Goal: Task Accomplishment & Management: Use online tool/utility

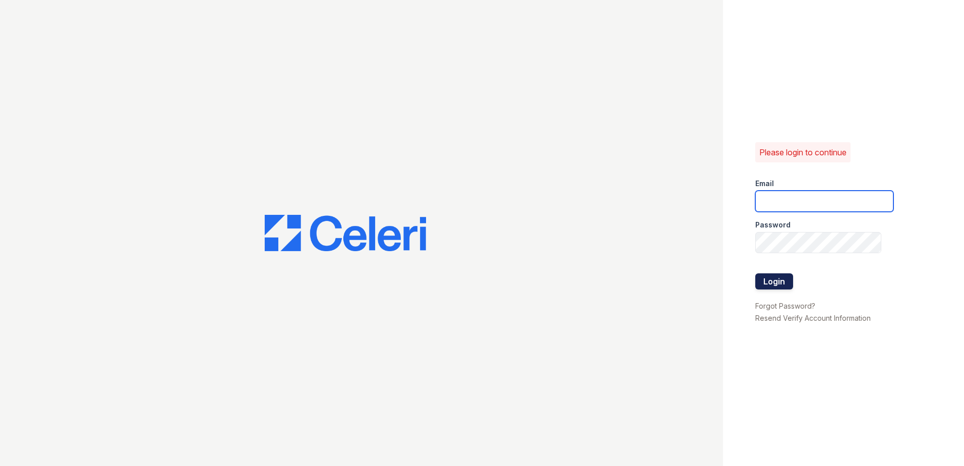
type input "[EMAIL_ADDRESS][DOMAIN_NAME]"
click at [770, 279] on button "Login" at bounding box center [774, 281] width 38 height 16
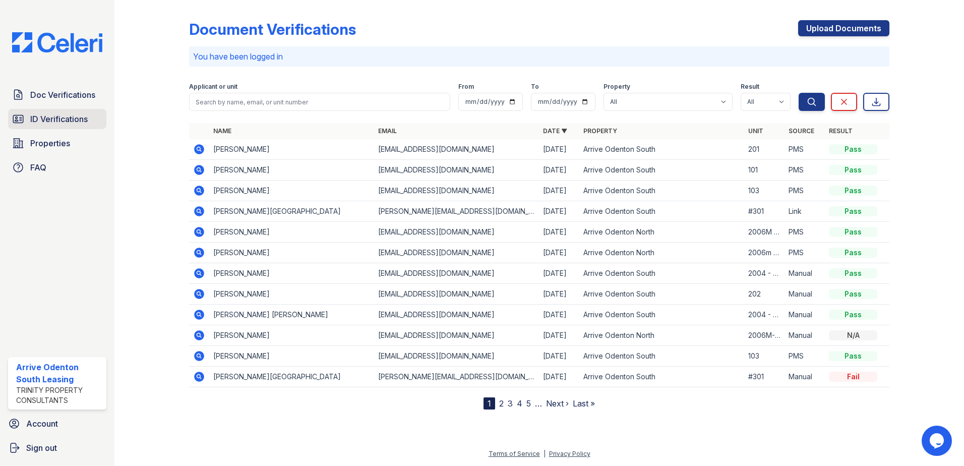
click at [78, 122] on span "ID Verifications" at bounding box center [58, 119] width 57 height 12
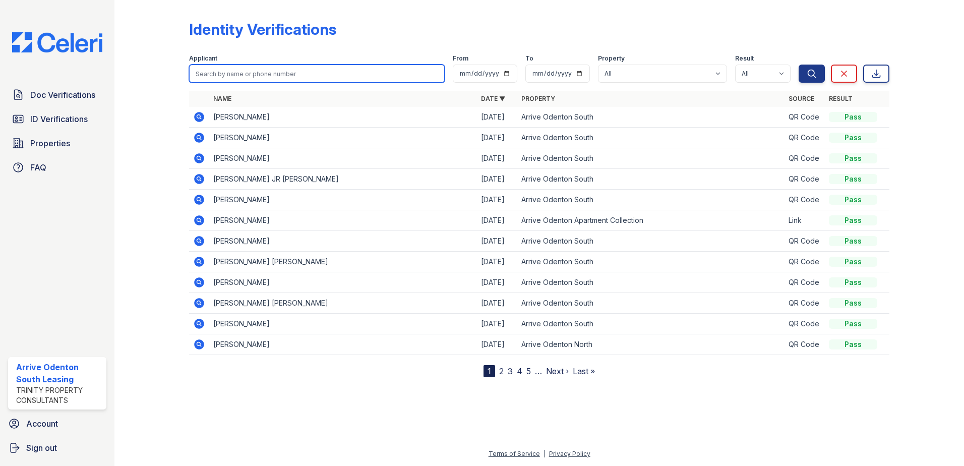
click at [204, 76] on input "search" at bounding box center [317, 74] width 256 height 18
type input "[PERSON_NAME]"
click at [799, 65] on button "Search" at bounding box center [812, 74] width 26 height 18
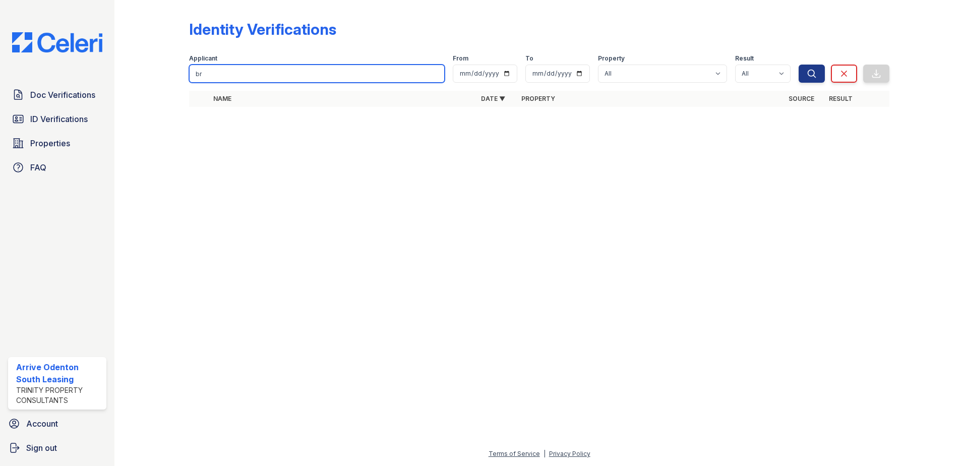
type input "b"
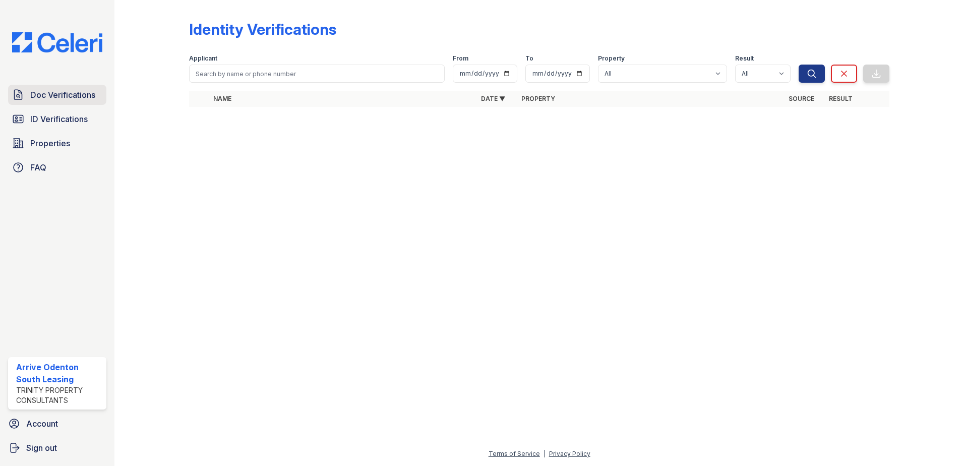
click at [57, 96] on span "Doc Verifications" at bounding box center [62, 95] width 65 height 12
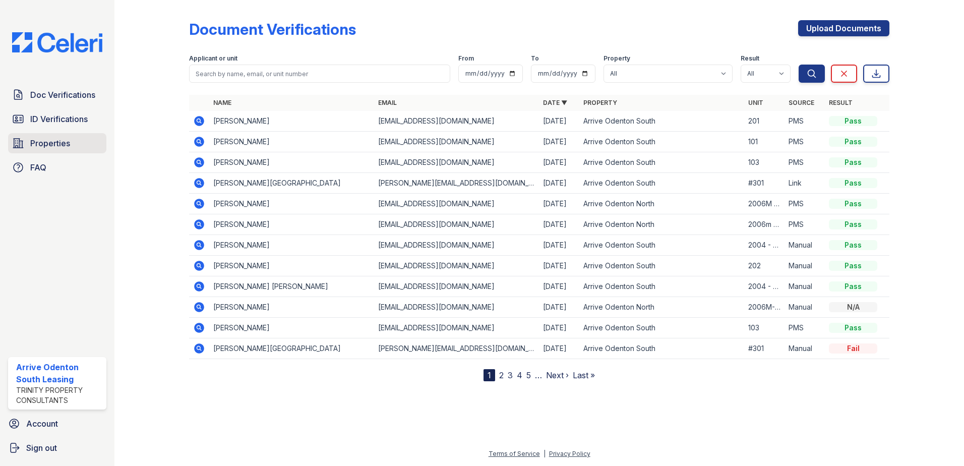
click at [56, 146] on span "Properties" at bounding box center [50, 143] width 40 height 12
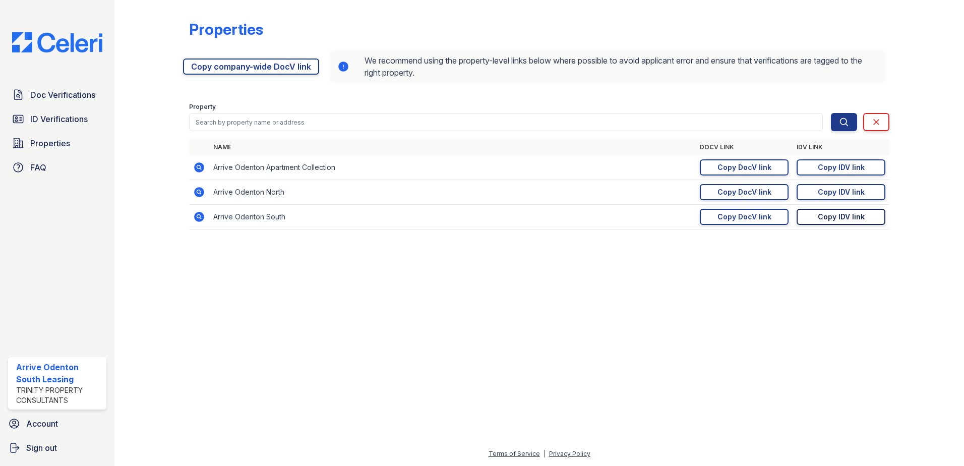
click at [833, 216] on div "Copy IDV link" at bounding box center [841, 217] width 47 height 10
